Goal: Task Accomplishment & Management: Manage account settings

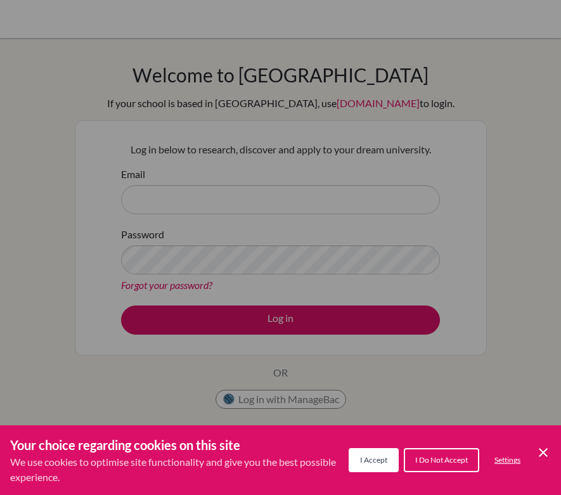
click at [382, 461] on span "I Accept" at bounding box center [373, 460] width 27 height 10
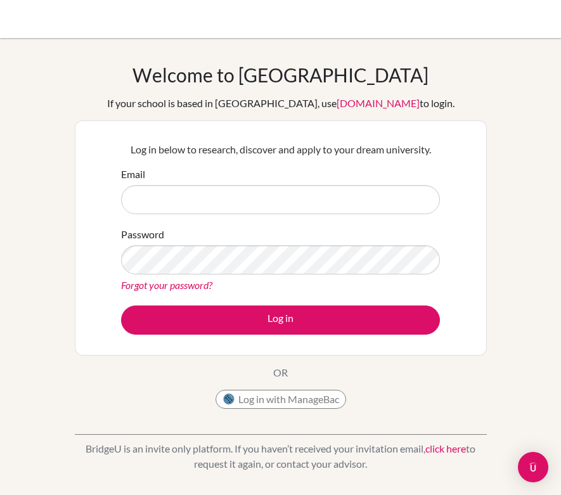
click at [289, 184] on div "Email" at bounding box center [280, 191] width 319 height 48
click at [260, 195] on input "Email" at bounding box center [280, 199] width 319 height 29
type input "[EMAIL_ADDRESS][DOMAIN_NAME]"
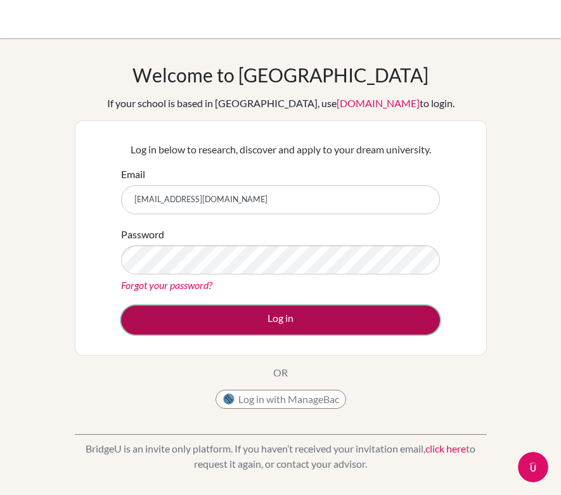
click at [219, 331] on button "Log in" at bounding box center [280, 319] width 319 height 29
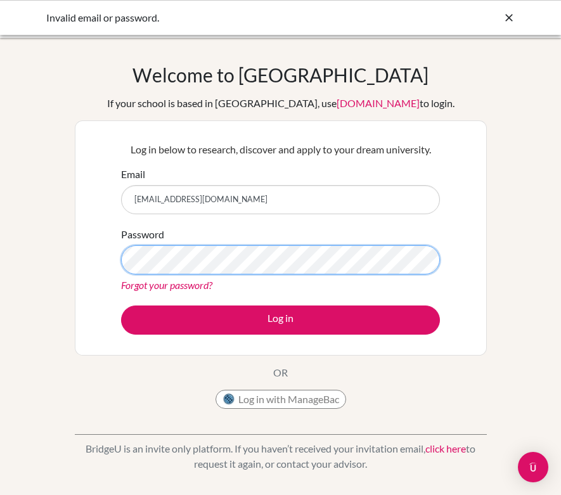
click at [121, 305] on button "Log in" at bounding box center [280, 319] width 319 height 29
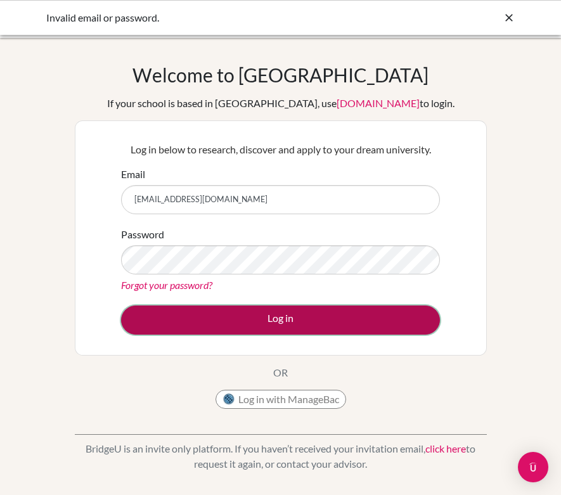
click at [276, 322] on button "Log in" at bounding box center [280, 319] width 319 height 29
click at [270, 310] on button "Log in" at bounding box center [280, 319] width 319 height 29
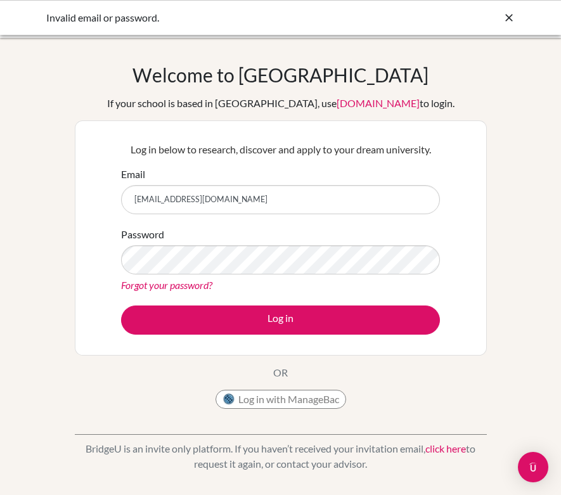
click at [192, 281] on link "Forgot your password?" at bounding box center [166, 285] width 91 height 12
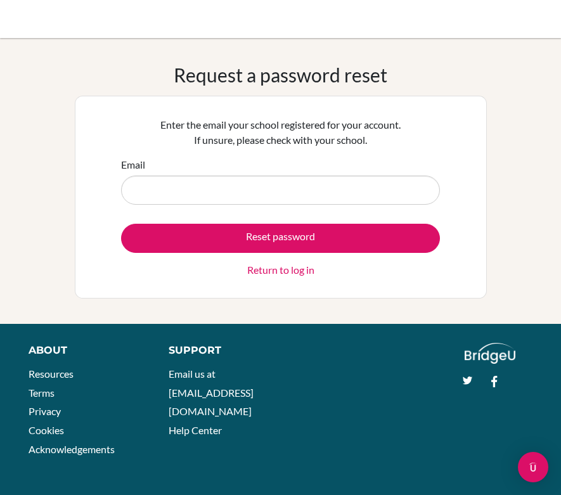
click at [217, 194] on input "Email" at bounding box center [280, 190] width 319 height 29
type input "[EMAIL_ADDRESS][DOMAIN_NAME]"
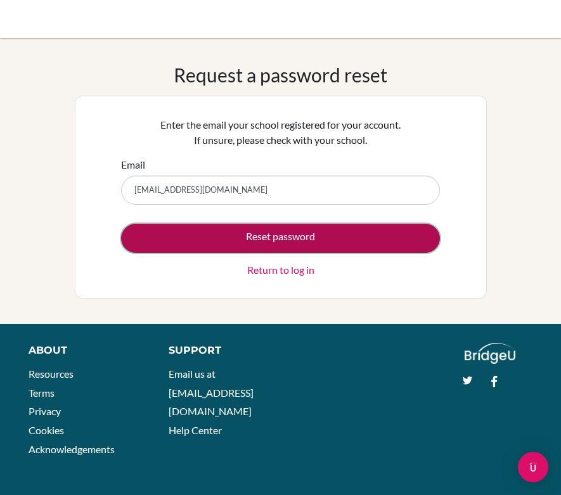
click at [220, 231] on button "Reset password" at bounding box center [280, 238] width 319 height 29
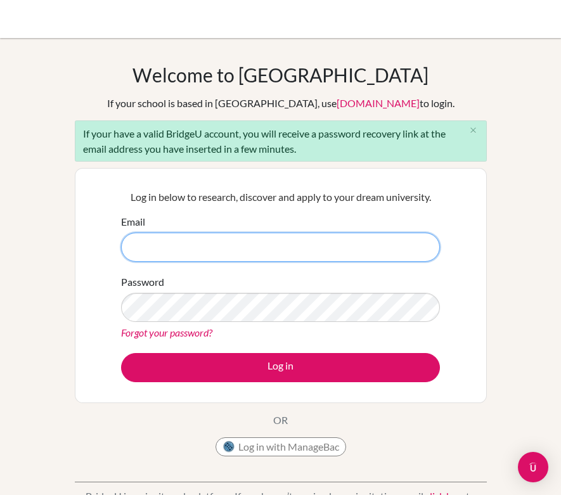
paste input "[EMAIL_ADDRESS][DOMAIN_NAME]"
type input "[EMAIL_ADDRESS][DOMAIN_NAME]"
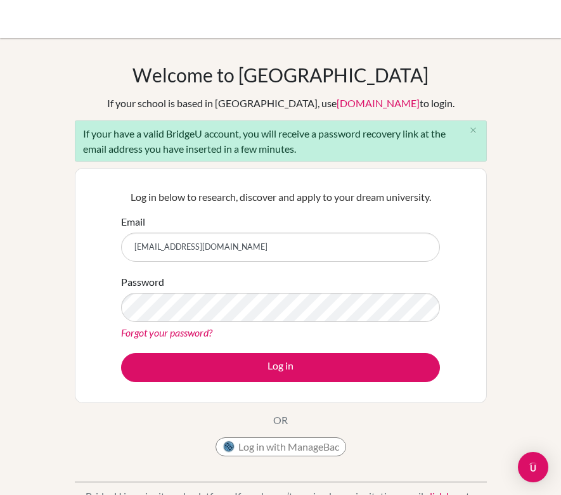
click at [304, 324] on div "Password Forgot your password?" at bounding box center [280, 307] width 319 height 66
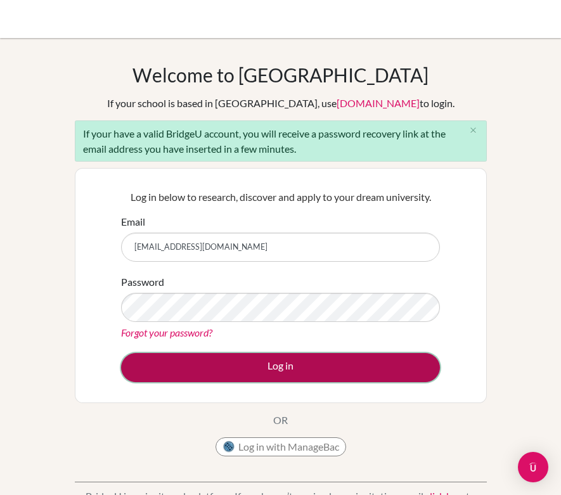
click at [311, 357] on button "Log in" at bounding box center [280, 367] width 319 height 29
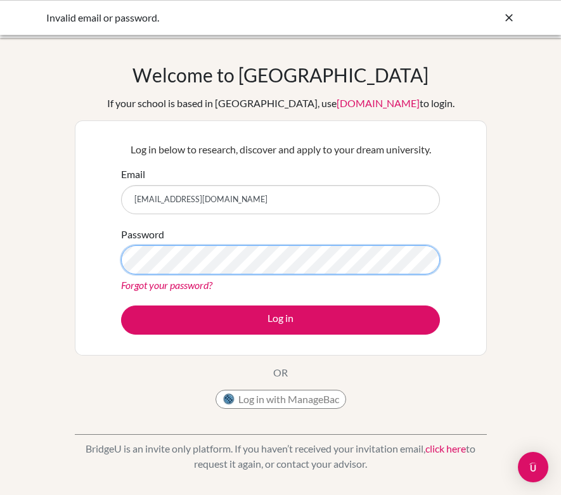
click at [121, 305] on button "Log in" at bounding box center [280, 319] width 319 height 29
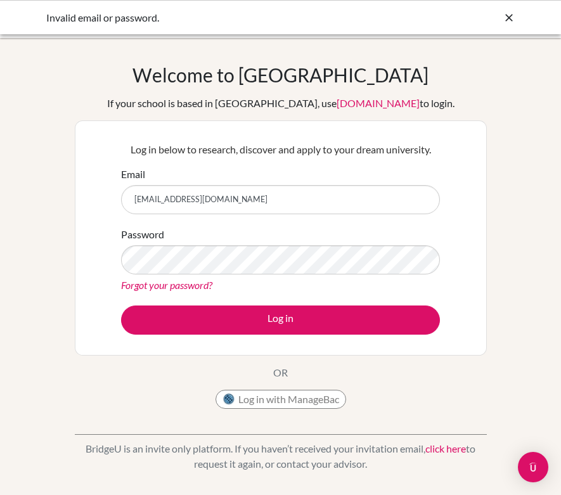
click at [196, 283] on link "Forgot your password?" at bounding box center [166, 285] width 91 height 12
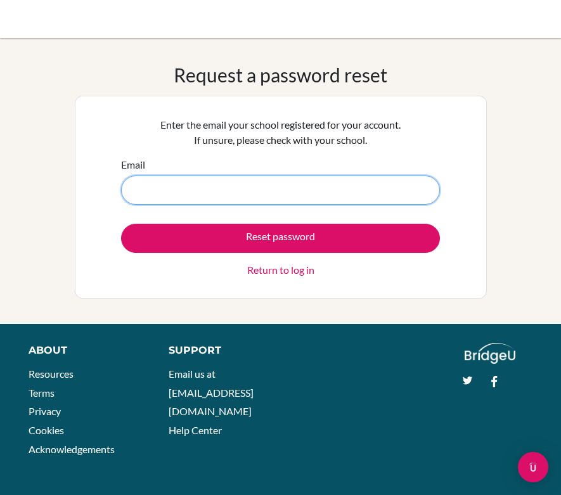
paste input "[EMAIL_ADDRESS][DOMAIN_NAME]"
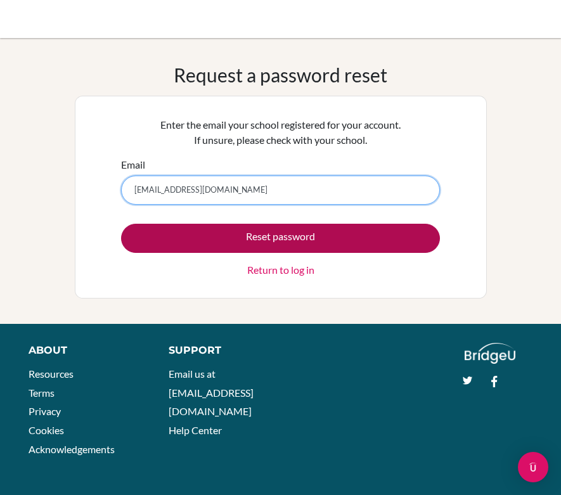
type input "[EMAIL_ADDRESS][DOMAIN_NAME]"
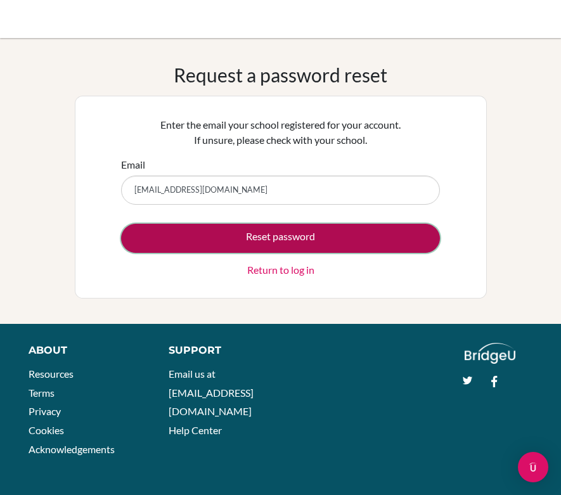
click at [303, 236] on button "Reset password" at bounding box center [280, 238] width 319 height 29
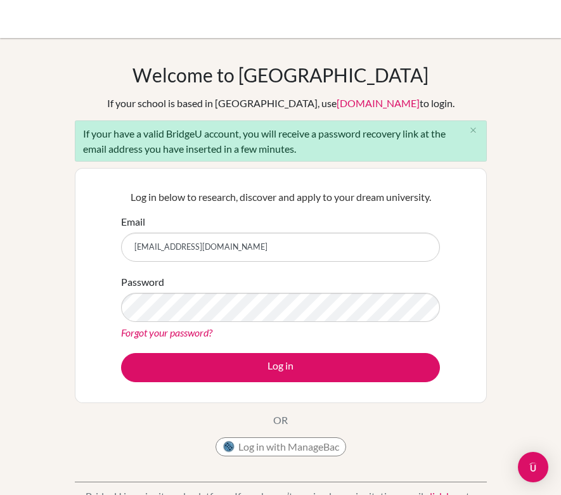
type input "[EMAIL_ADDRESS][DOMAIN_NAME]"
click at [121, 353] on button "Log in" at bounding box center [280, 367] width 319 height 29
